Goal: Ask a question

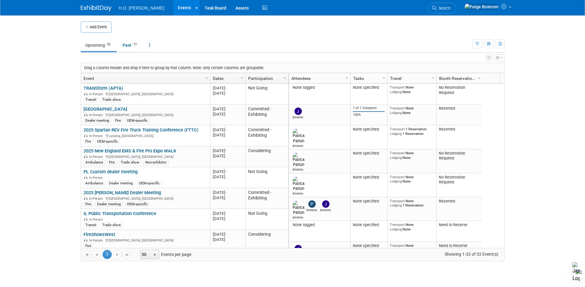
click at [51, 149] on body "H.O. Bostrom Events Add Event Bulk Upload Events Shareable Event Boards Recentl…" at bounding box center [292, 143] width 585 height 287
click at [492, 43] on button "button" at bounding box center [489, 43] width 10 height 9
click at [474, 84] on link "Calendar View" at bounding box center [463, 84] width 52 height 9
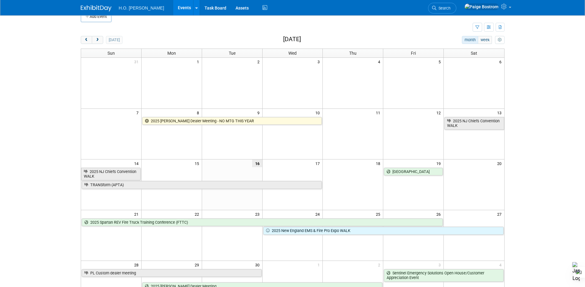
scroll to position [10, 0]
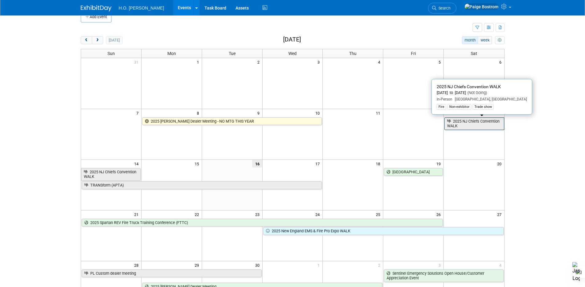
click at [454, 123] on link "2025 NJ Chiefs Convention WALK" at bounding box center [474, 123] width 60 height 13
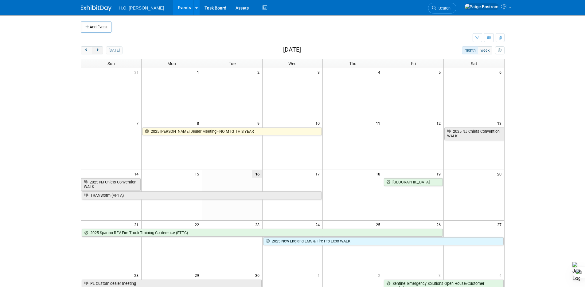
click at [98, 49] on span "next" at bounding box center [97, 50] width 5 height 4
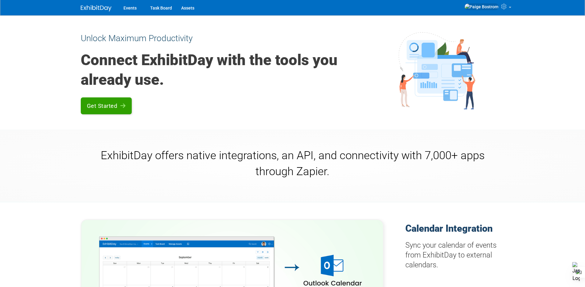
click at [124, 101] on link "Get Started" at bounding box center [106, 105] width 51 height 17
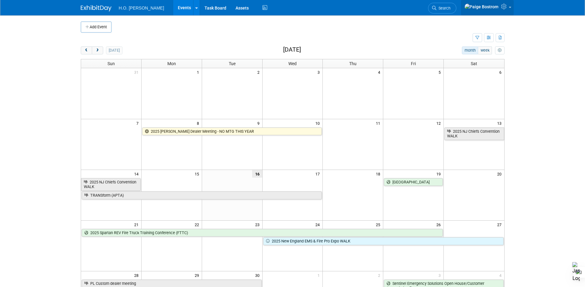
click at [507, 7] on icon at bounding box center [504, 7] width 7 height 6
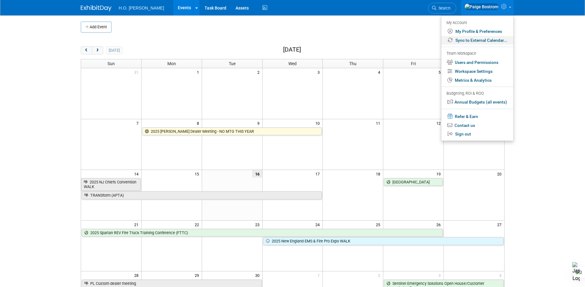
click at [488, 42] on link "Sync to External Calendar..." at bounding box center [477, 40] width 72 height 9
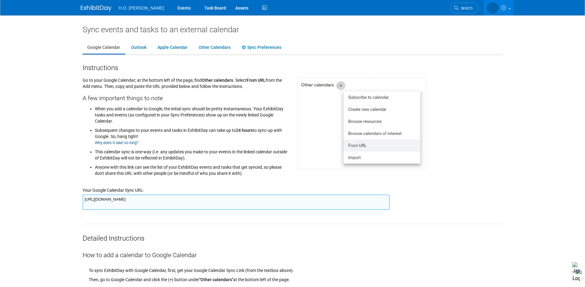
click at [516, 136] on body "H.O. [PERSON_NAME] Events Task Board Assets" at bounding box center [292, 143] width 585 height 287
click at [205, 45] on link "Other Calendars" at bounding box center [214, 48] width 41 height 12
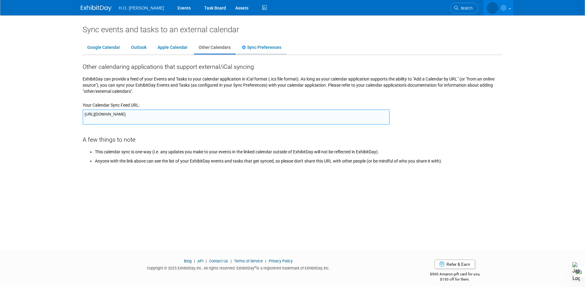
click at [243, 46] on icon at bounding box center [245, 47] width 6 height 4
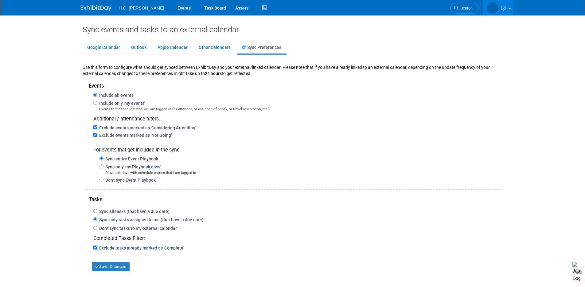
click at [100, 7] on img at bounding box center [96, 8] width 31 height 6
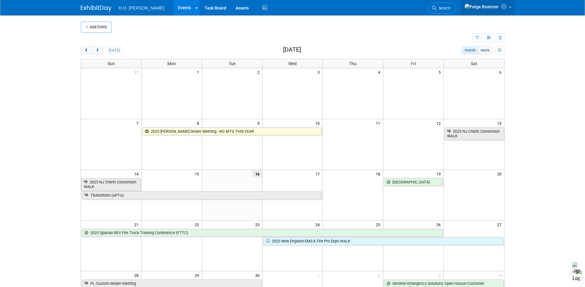
click at [506, 6] on icon at bounding box center [504, 7] width 7 height 6
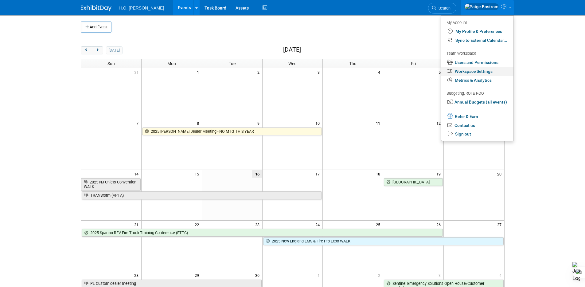
click at [484, 69] on link "Workspace Settings" at bounding box center [477, 71] width 72 height 9
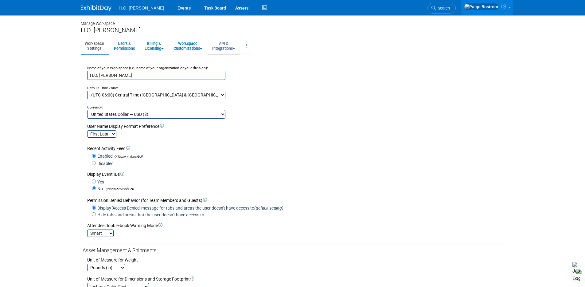
click at [235, 47] on icon at bounding box center [234, 49] width 2 height 4
click at [232, 59] on link "API Access" at bounding box center [232, 59] width 48 height 9
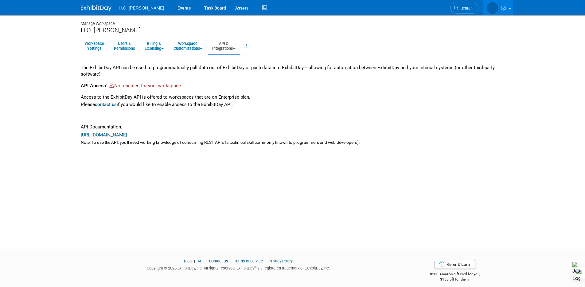
click at [227, 46] on link "API & Integrations" at bounding box center [223, 45] width 31 height 15
click at [233, 72] on link "Integrations via Zapier" at bounding box center [232, 68] width 48 height 9
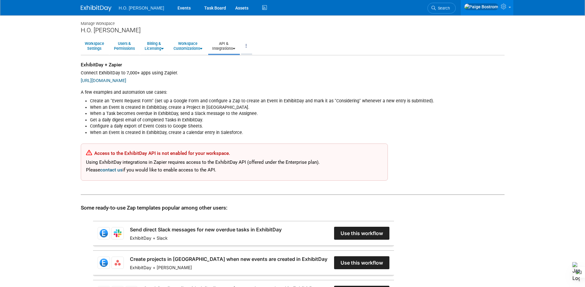
click at [251, 44] on link at bounding box center [246, 45] width 10 height 15
click at [158, 44] on link "Billing & Licensing" at bounding box center [154, 45] width 27 height 15
click at [176, 60] on link "Manage Plan / Subscription" at bounding box center [169, 59] width 56 height 9
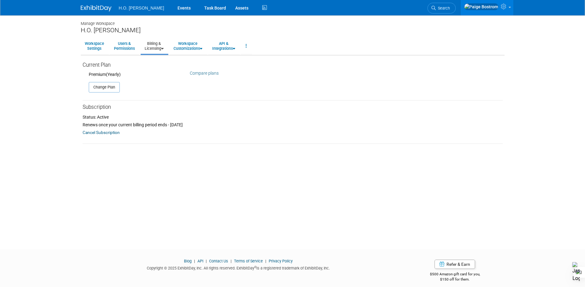
click at [209, 73] on link "Compare plans" at bounding box center [204, 73] width 29 height 5
click at [225, 90] on div "Change Plan" at bounding box center [293, 84] width 420 height 15
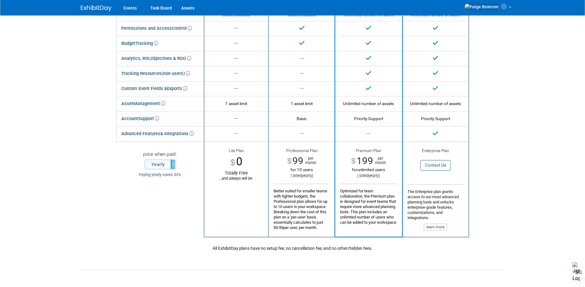
scroll to position [73, 0]
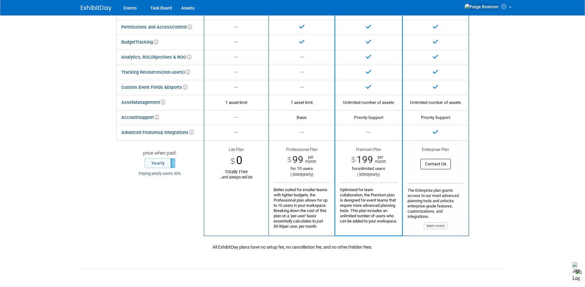
click at [439, 164] on button "Contact Us" at bounding box center [435, 164] width 30 height 10
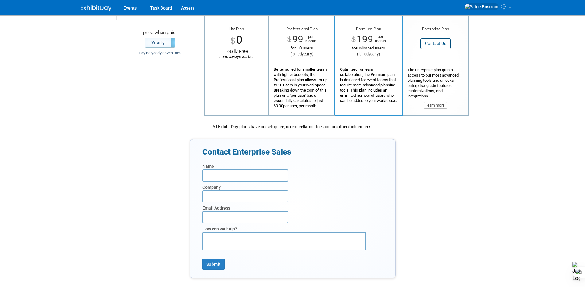
click at [216, 178] on input "text" at bounding box center [245, 175] width 86 height 12
type input "[PERSON_NAME]"
type input "H.O. [PERSON_NAME] Company"
type input "[EMAIL_ADDRESS][DOMAIN_NAME]"
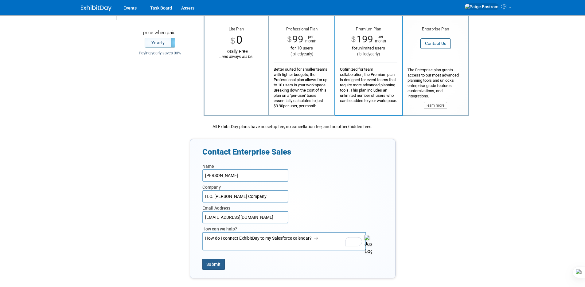
type textarea "How do I connect ExhibitDay to my Salesforce calendar?"
click at [214, 266] on button "Submit" at bounding box center [213, 263] width 22 height 11
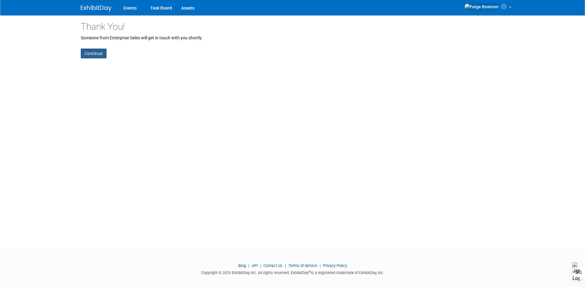
click at [102, 51] on link "Continue" at bounding box center [94, 53] width 26 height 10
